Goal: Navigation & Orientation: Find specific page/section

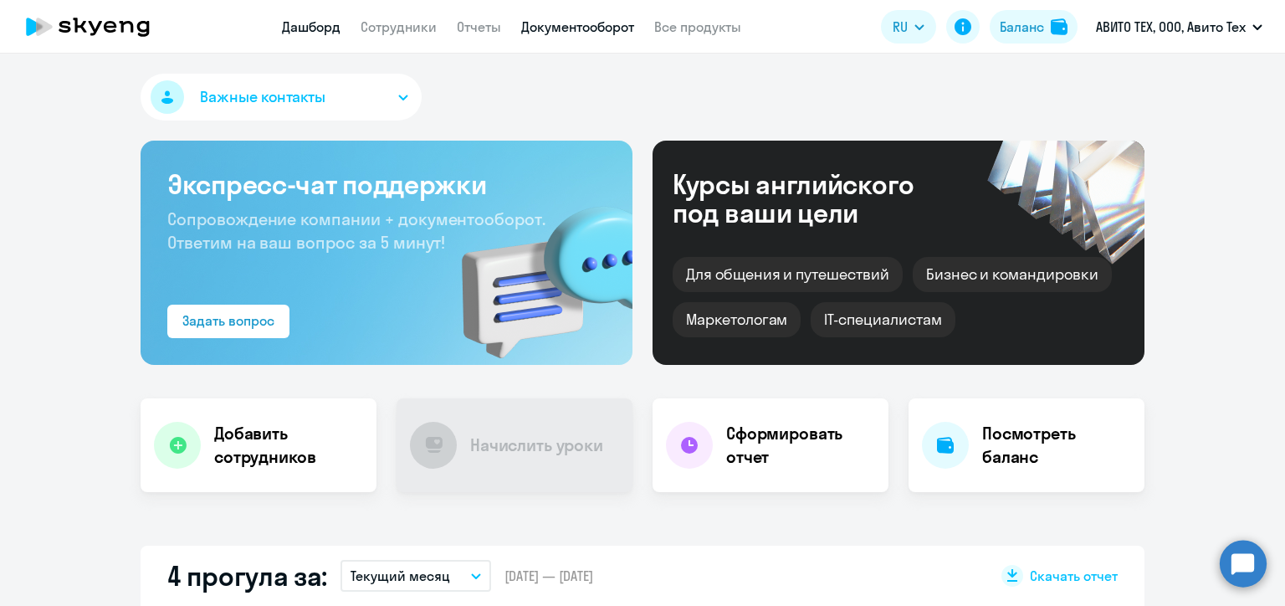
click at [564, 27] on link "Документооборот" at bounding box center [577, 26] width 113 height 17
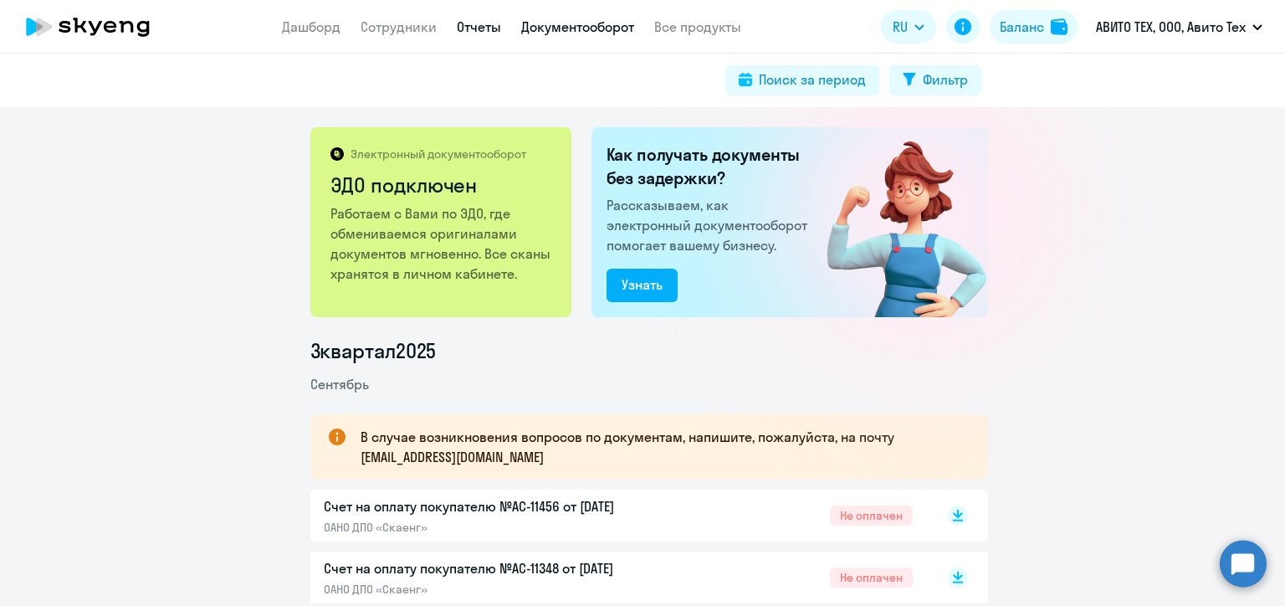
click at [477, 30] on link "Отчеты" at bounding box center [479, 26] width 44 height 17
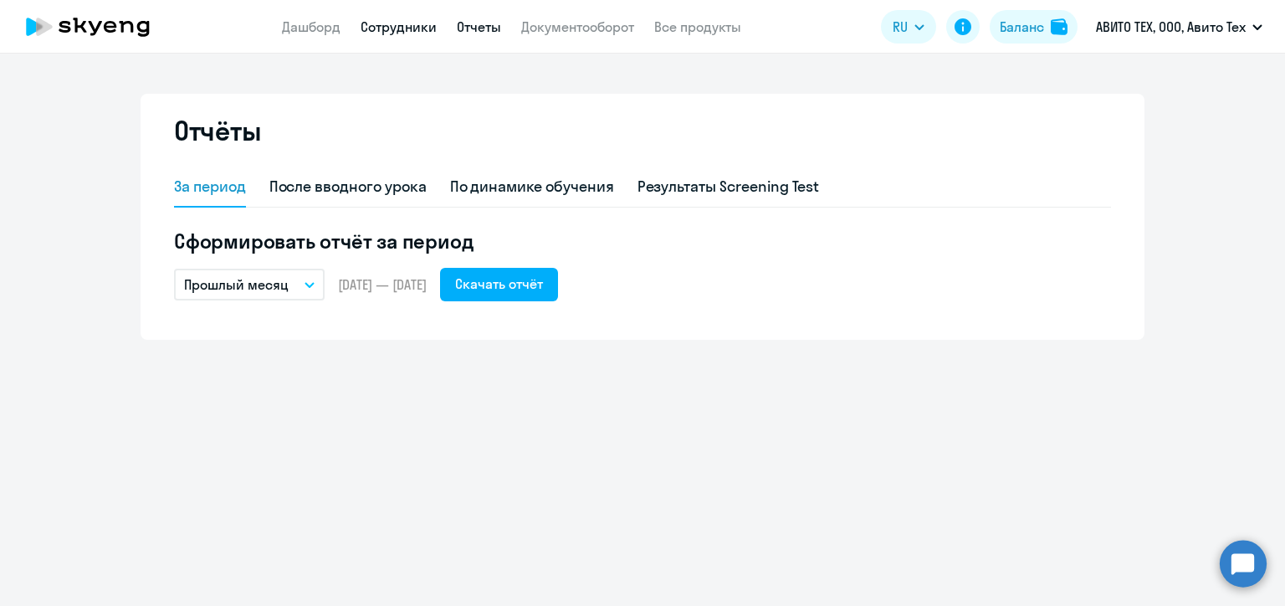
drag, startPoint x: 407, startPoint y: 25, endPoint x: 395, endPoint y: 23, distance: 11.8
click at [407, 25] on link "Сотрудники" at bounding box center [399, 26] width 76 height 17
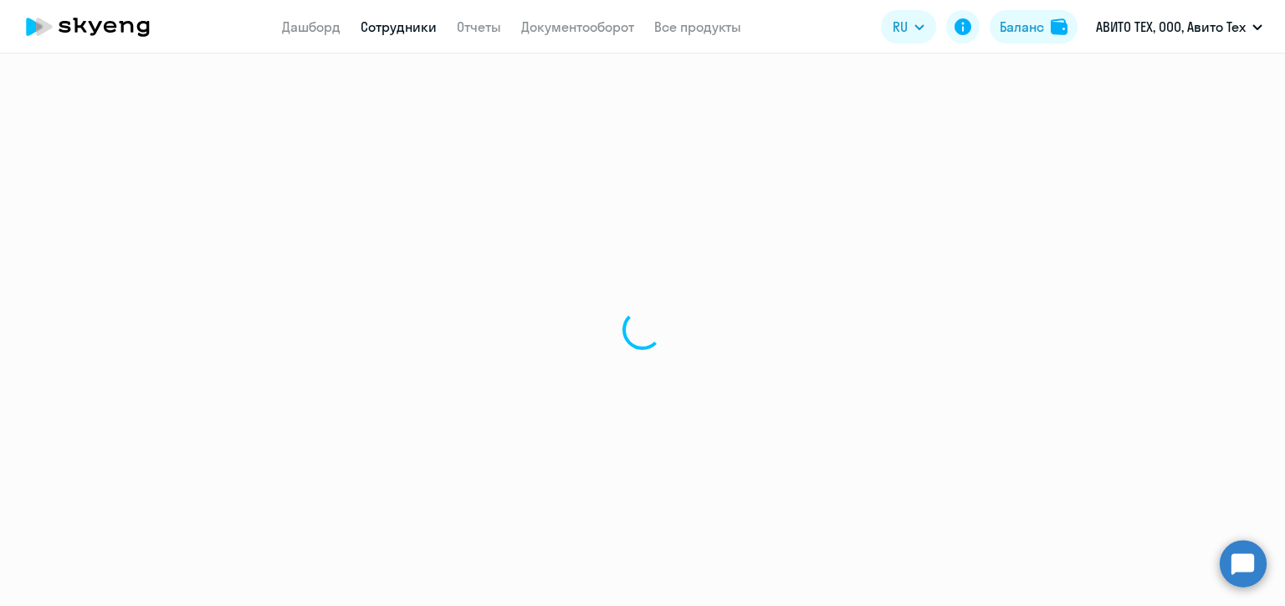
select select "30"
